Goal: Navigation & Orientation: Find specific page/section

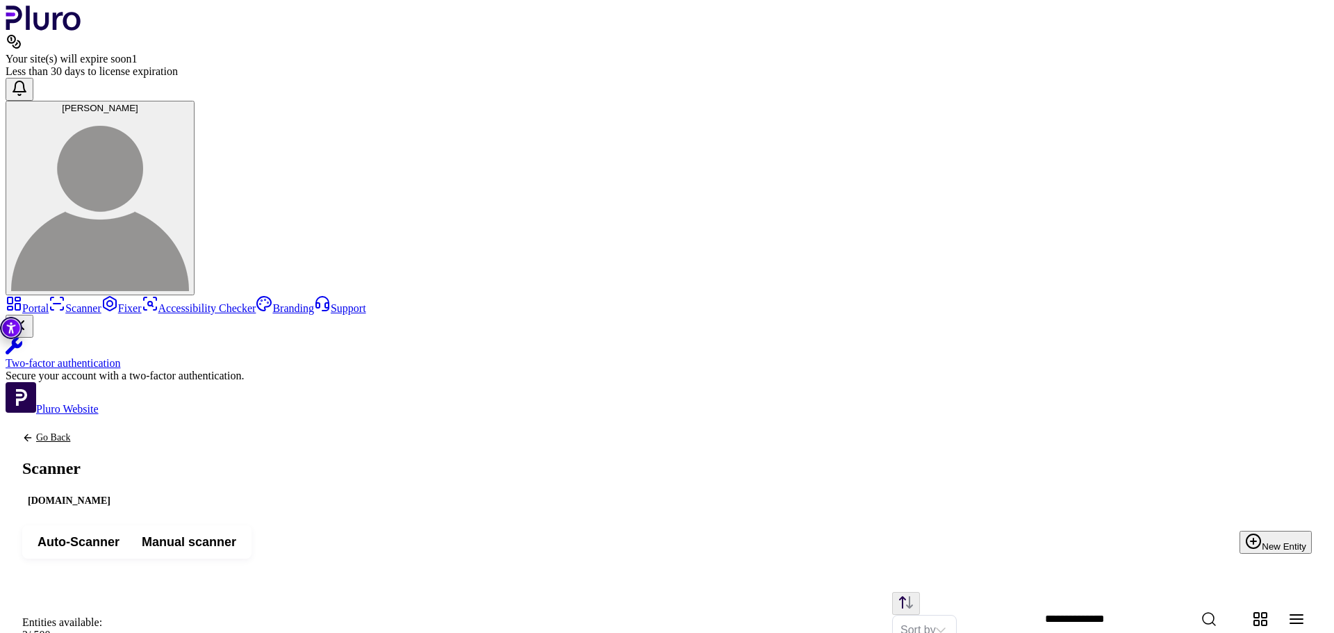
click at [28, 333] on icon "Close Two-factor authentication notification" at bounding box center [19, 325] width 17 height 17
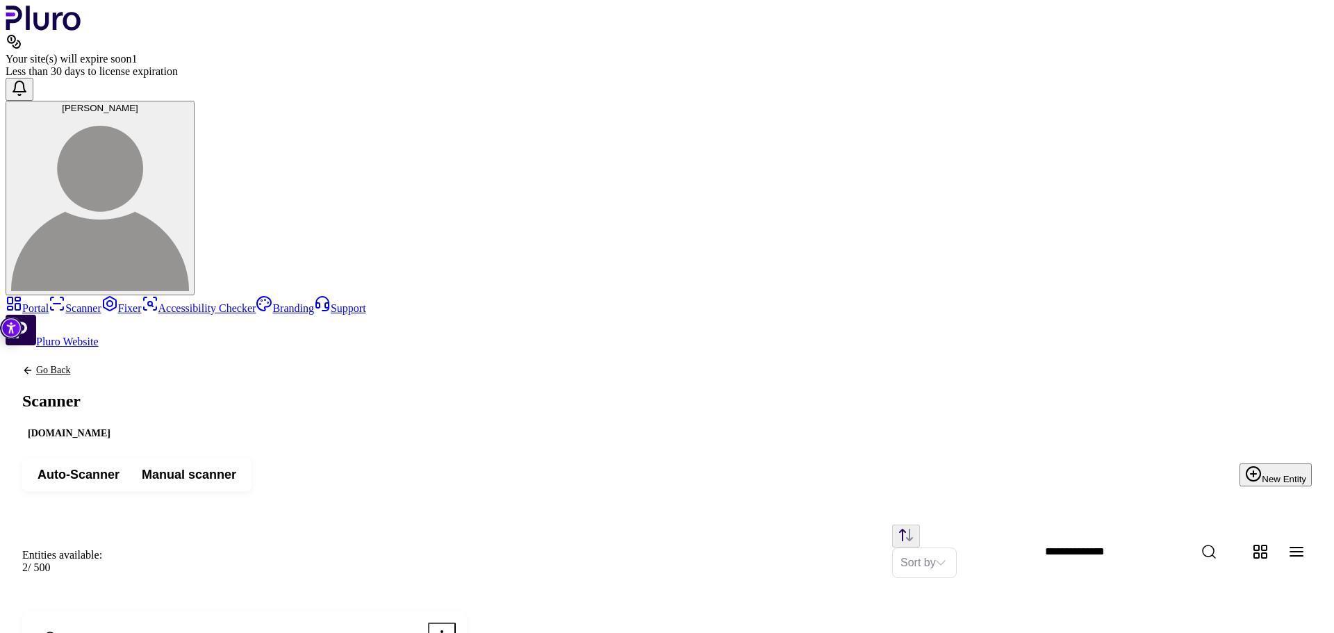
click at [142, 302] on link "Accessibility Checker" at bounding box center [199, 308] width 115 height 12
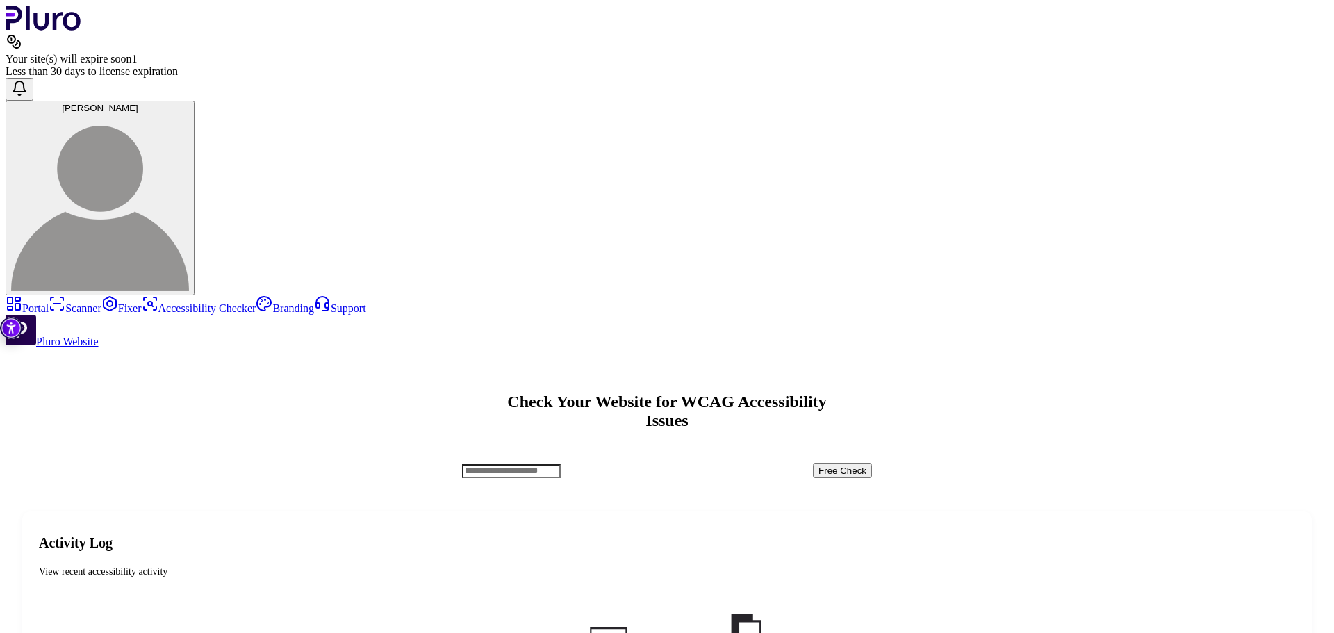
click at [49, 302] on link "Portal" at bounding box center [27, 308] width 43 height 12
